Goal: Find specific page/section: Find specific page/section

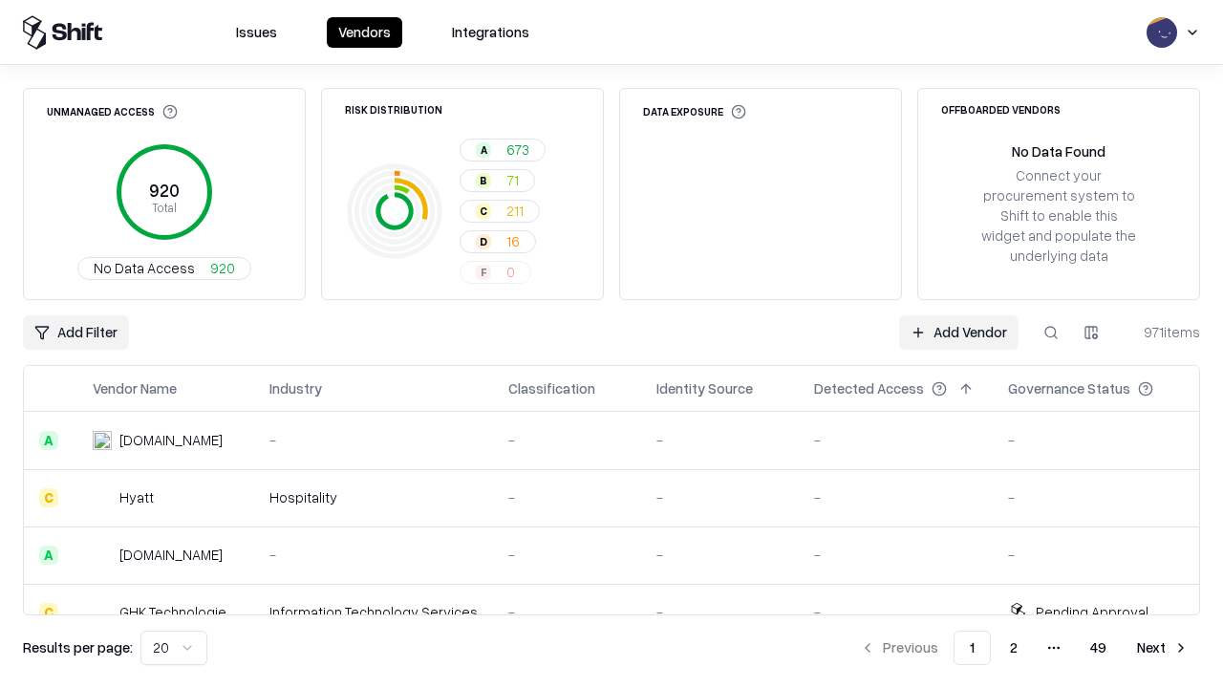
click at [612, 344] on div "Add Filter Add Vendor 971 items" at bounding box center [611, 332] width 1177 height 34
click at [75, 333] on html "Issues Vendors Integrations Unmanaged Access 920 Total No Data Access 920 Risk …" at bounding box center [611, 344] width 1223 height 688
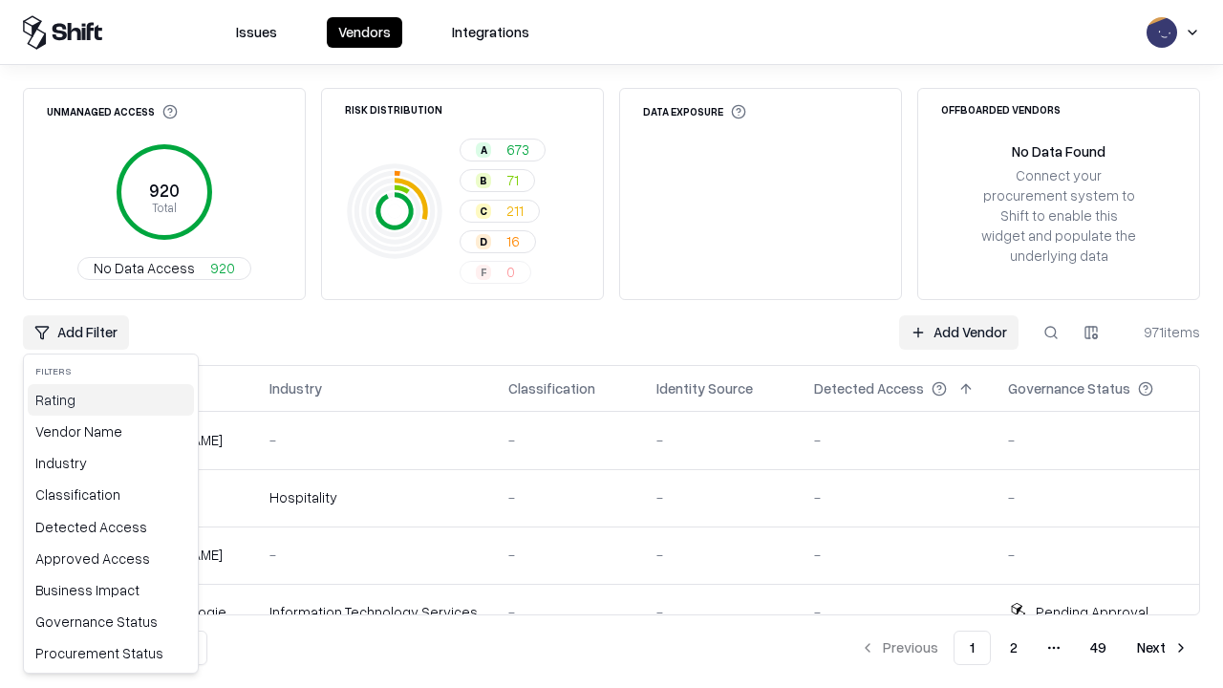
click at [111, 399] on div "Rating" at bounding box center [111, 400] width 166 height 32
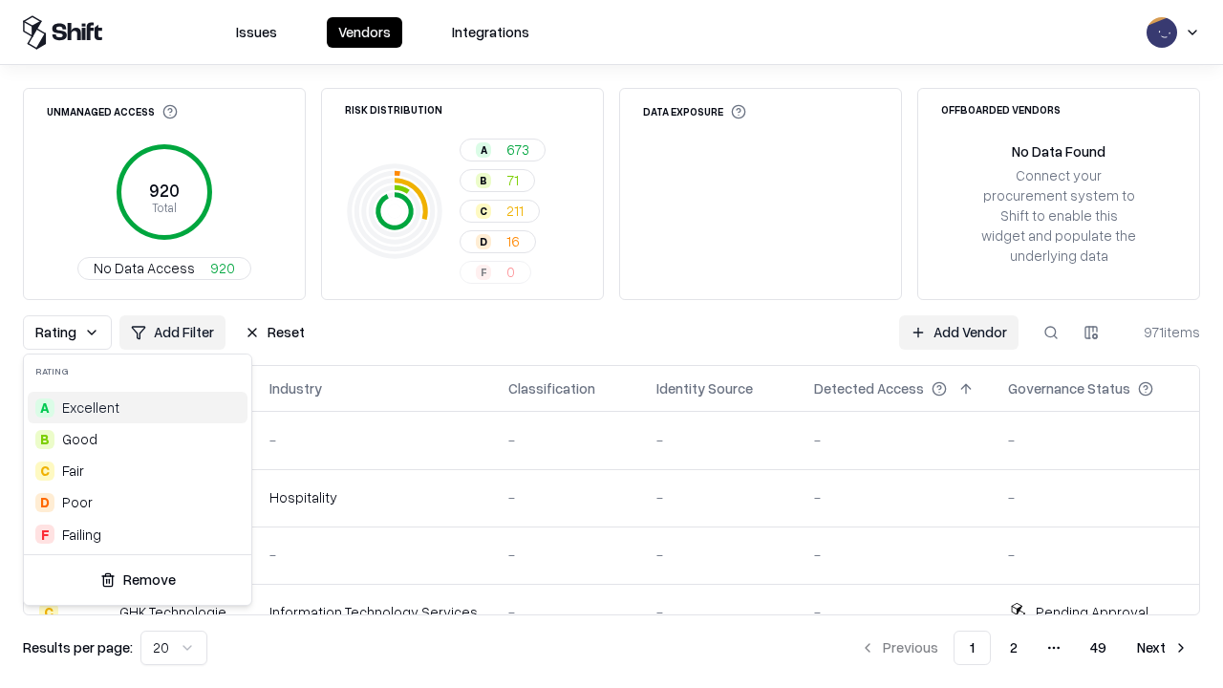
click at [612, 344] on html "Issues Vendors Integrations Unmanaged Access 920 Total No Data Access 920 Risk …" at bounding box center [611, 344] width 1223 height 688
click at [274, 333] on button "Reset" at bounding box center [274, 332] width 83 height 34
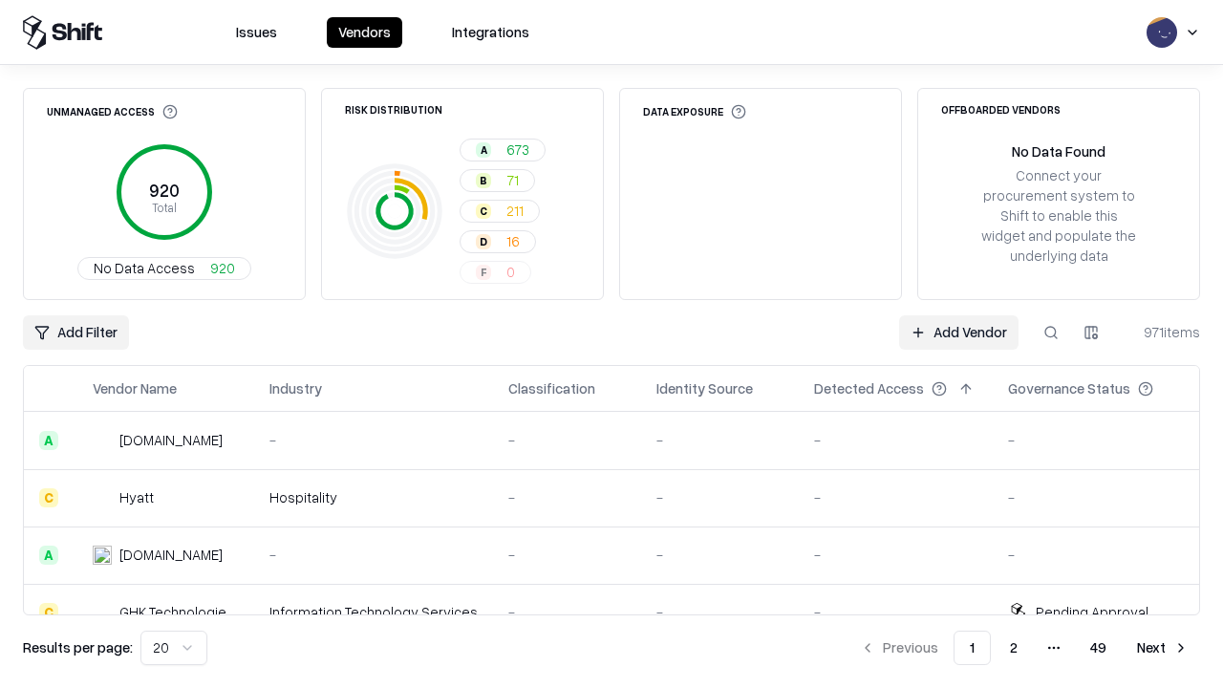
click at [612, 344] on div "Add Filter Add Vendor 971 items" at bounding box center [611, 332] width 1177 height 34
click at [75, 333] on html "Issues Vendors Integrations Unmanaged Access 920 Total No Data Access 920 Risk …" at bounding box center [611, 344] width 1223 height 688
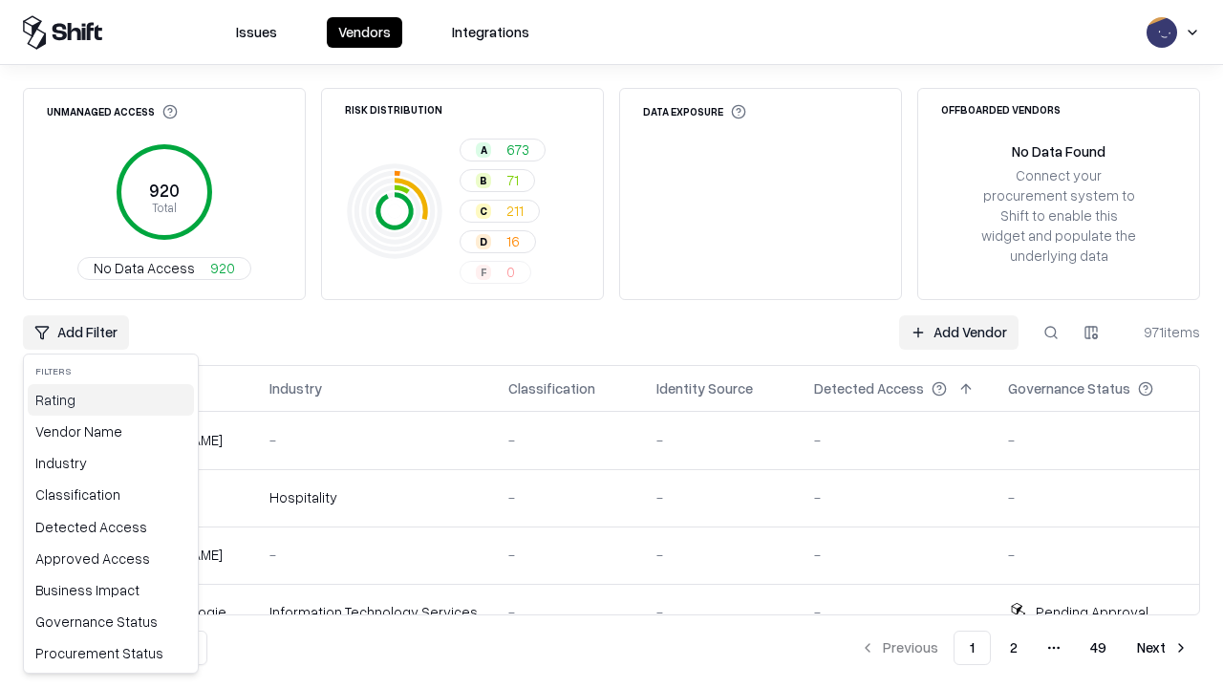
click at [111, 399] on div "Rating" at bounding box center [111, 400] width 166 height 32
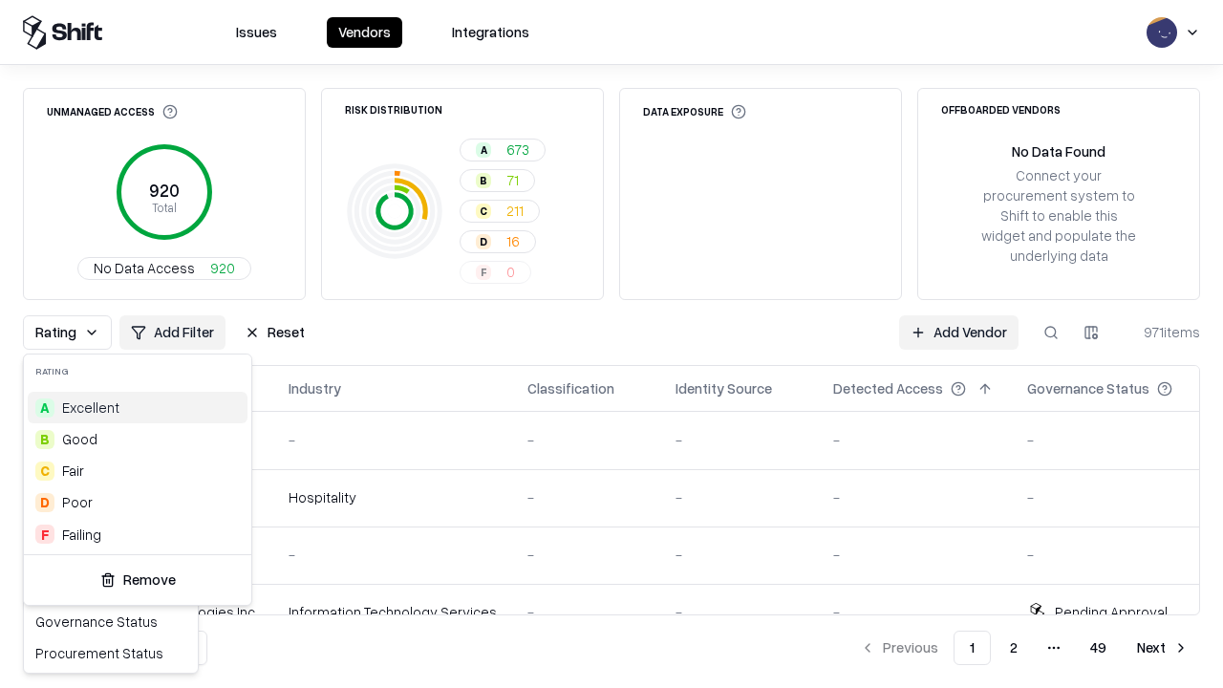
click at [138, 439] on div "B Good" at bounding box center [138, 439] width 220 height 32
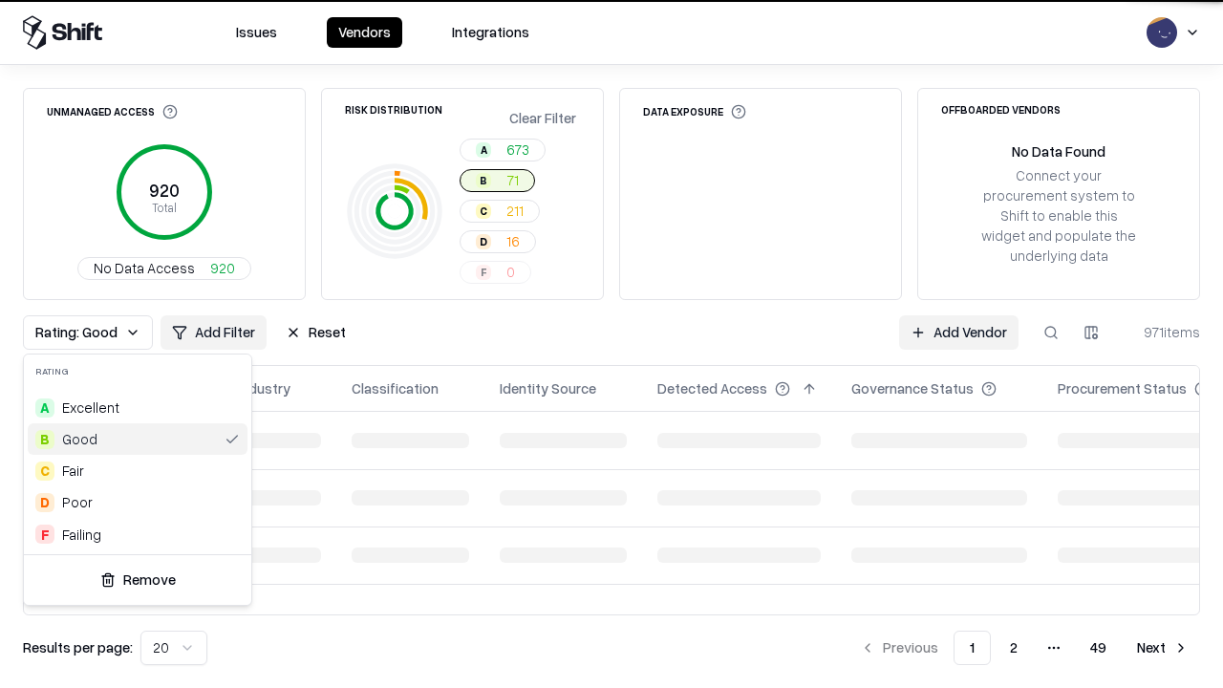
click at [612, 344] on html "Issues Vendors Integrations Unmanaged Access 920 Total No Data Access 920 Risk …" at bounding box center [611, 344] width 1223 height 688
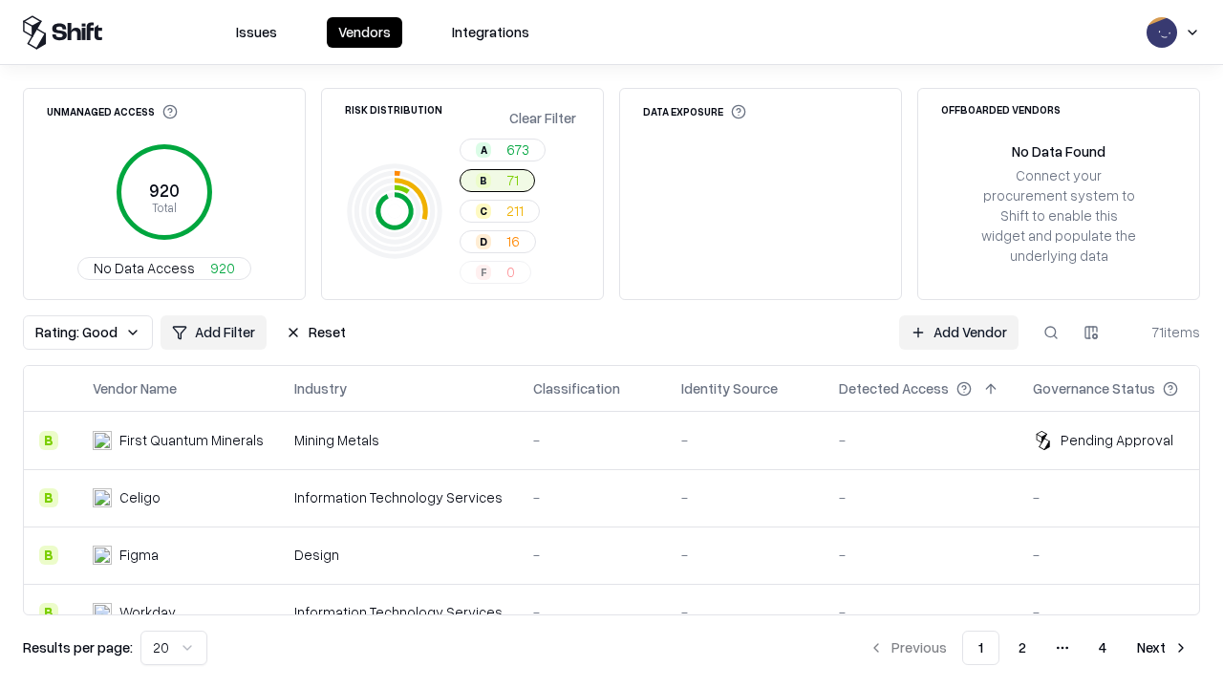
click at [612, 344] on div "Rating: Good Add Filter Reset Add Vendor 71 items" at bounding box center [611, 332] width 1177 height 34
click at [315, 333] on button "Reset" at bounding box center [315, 332] width 83 height 34
click at [612, 344] on div "Add Filter Add Vendor 71 items" at bounding box center [611, 332] width 1177 height 34
click at [75, 333] on html "Issues Vendors Integrations Unmanaged Access 920 Total No Data Access 920 Risk …" at bounding box center [611, 344] width 1223 height 688
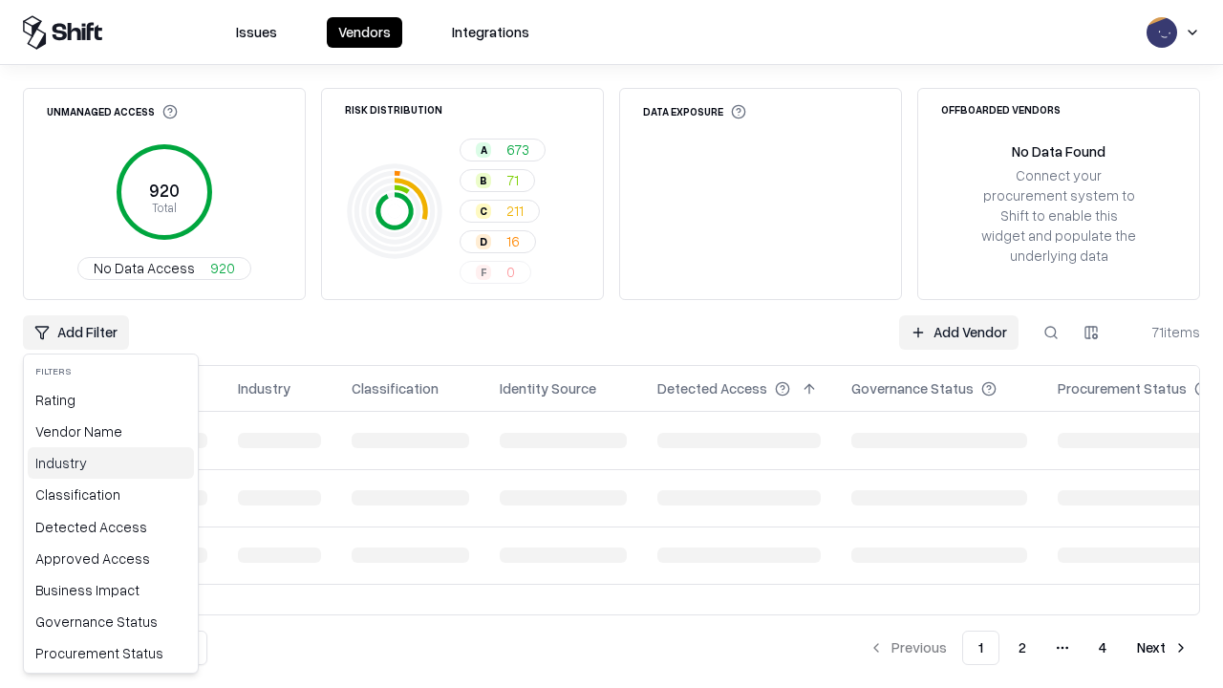
click at [111, 463] on div "Industry" at bounding box center [111, 463] width 166 height 32
